Goal: Information Seeking & Learning: Learn about a topic

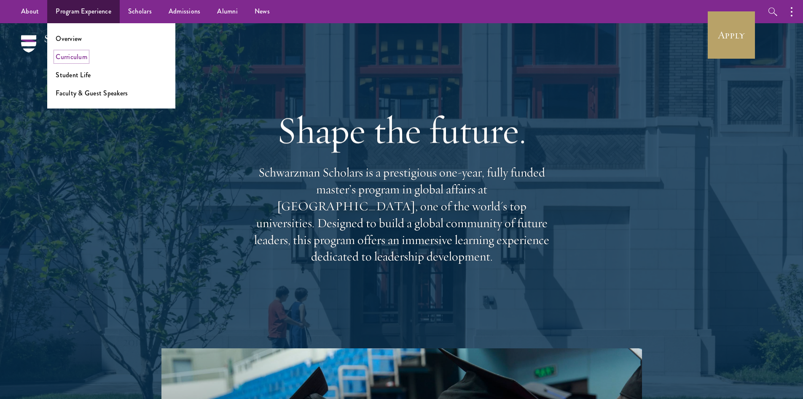
click at [80, 59] on link "Curriculum" at bounding box center [72, 57] width 32 height 10
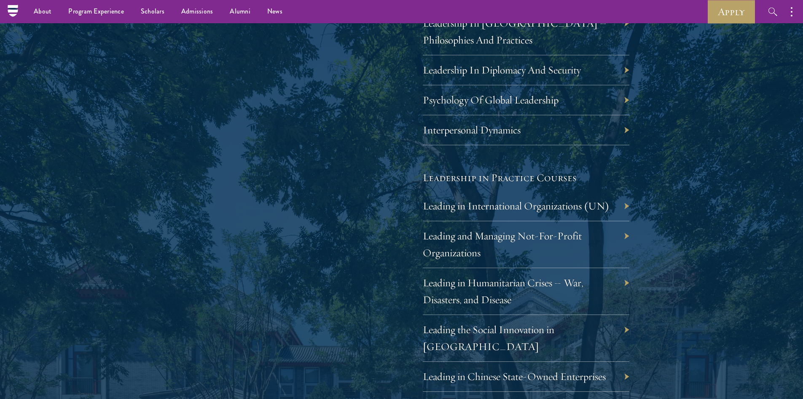
scroll to position [1626, 0]
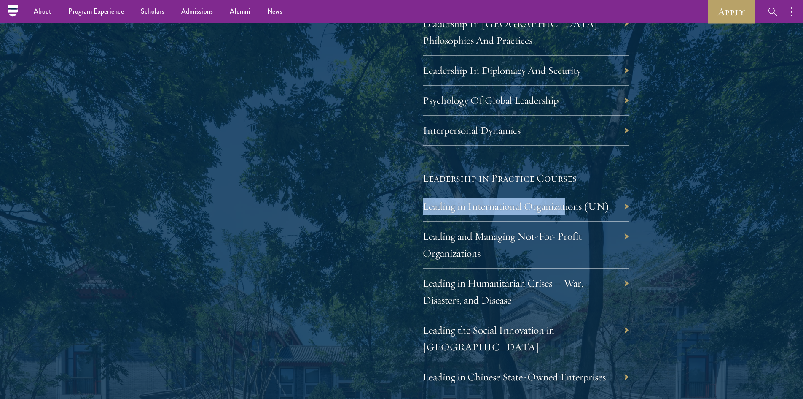
drag, startPoint x: 687, startPoint y: 172, endPoint x: 570, endPoint y: 213, distance: 123.5
click at [570, 213] on div "01 Core Curriculum 01 Core Curriculum All Schwarzman Scholars share a core curr…" at bounding box center [401, 41] width 607 height 1100
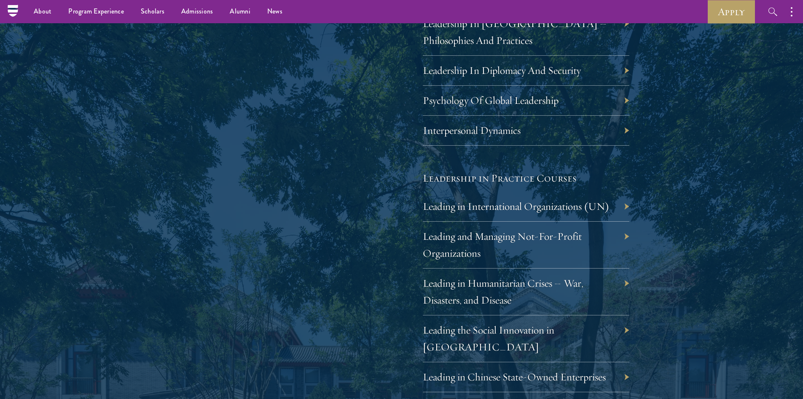
click at [642, 205] on div "01 Core Curriculum 01 Core Curriculum All Schwarzman Scholars share a core curr…" at bounding box center [401, 41] width 607 height 1100
click at [676, 194] on div "01 Core Curriculum 01 Core Curriculum All Schwarzman Scholars share a core curr…" at bounding box center [401, 41] width 607 height 1100
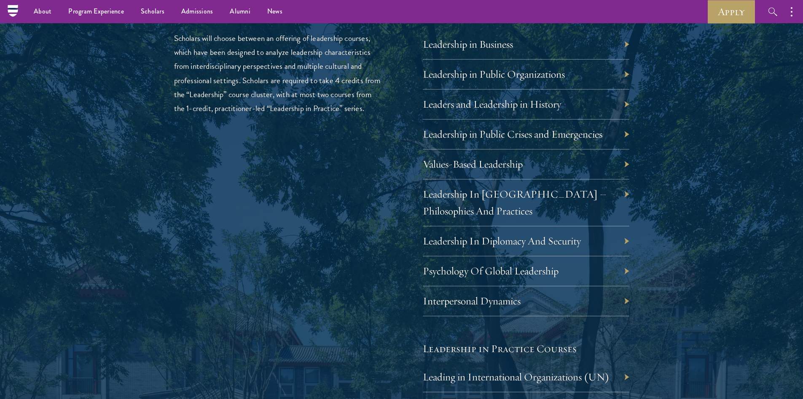
scroll to position [1442, 0]
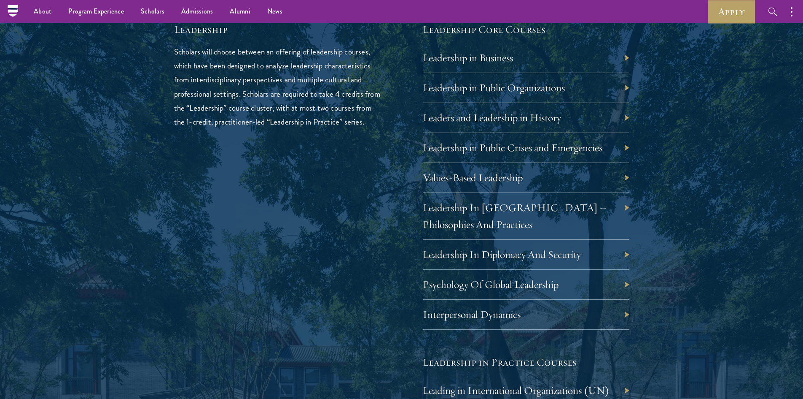
click at [646, 217] on div "01 Core Curriculum 01 Core Curriculum All Schwarzman Scholars share a core curr…" at bounding box center [401, 224] width 607 height 1100
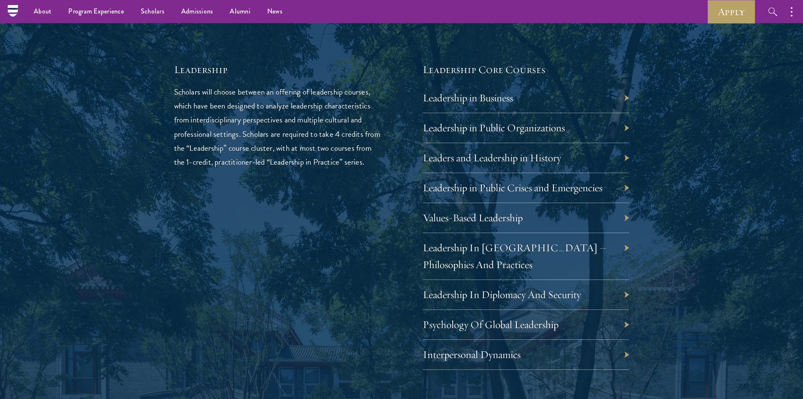
scroll to position [1401, 0]
drag, startPoint x: 501, startPoint y: 103, endPoint x: 353, endPoint y: 154, distance: 156.0
click at [353, 154] on p "Scholars will choose between an offering of leadership courses, which have been…" at bounding box center [277, 127] width 207 height 84
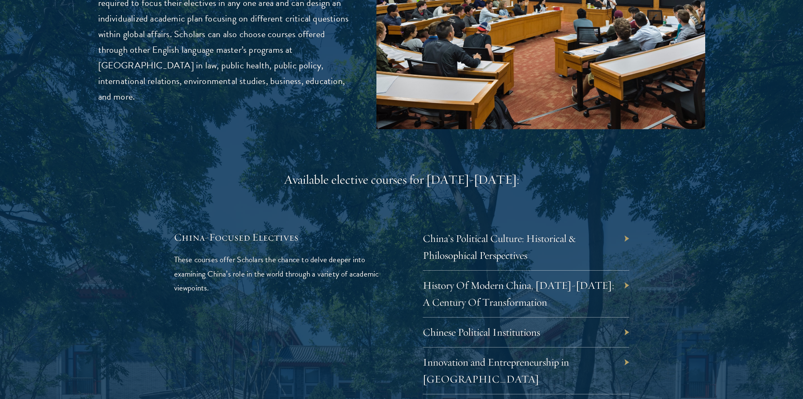
scroll to position [2376, 0]
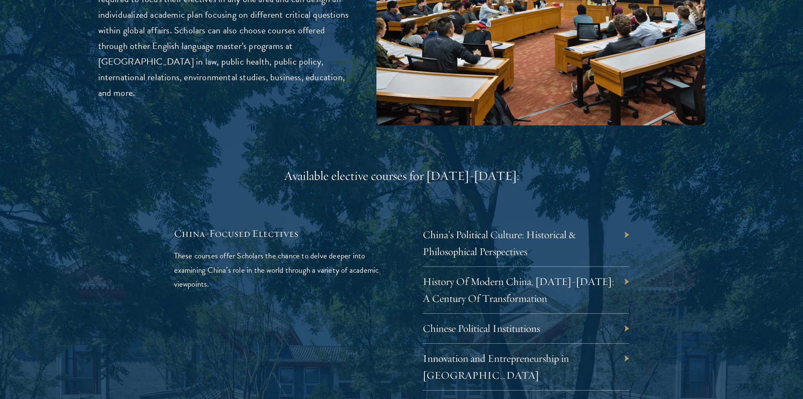
click at [370, 181] on div "Available elective courses for 2024-2025: China-Focused Electives These courses…" at bounding box center [401, 365] width 455 height 396
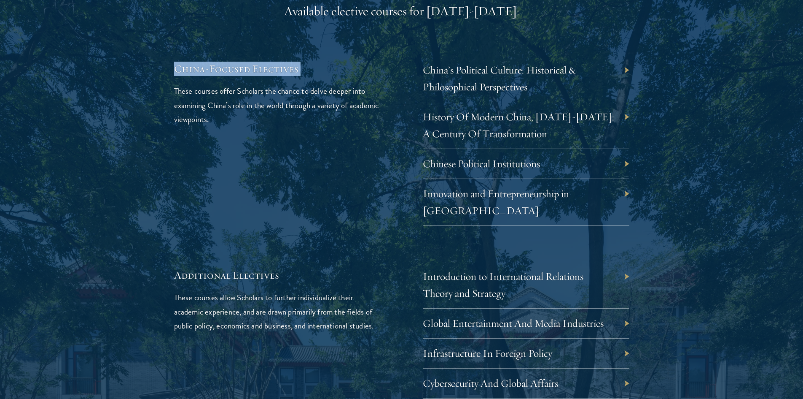
scroll to position [2643, 0]
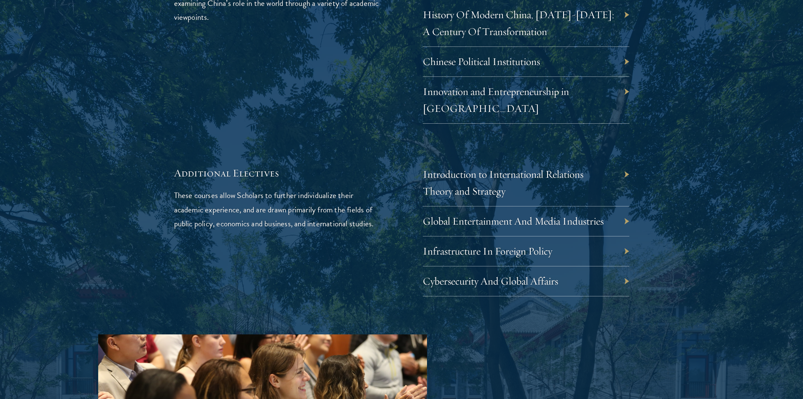
click at [370, 188] on p "These courses allow Scholars to further individualize their academic experience…" at bounding box center [277, 209] width 207 height 42
click at [396, 200] on div "Additional Electives These courses allow Scholars to further individualize thei…" at bounding box center [401, 231] width 455 height 130
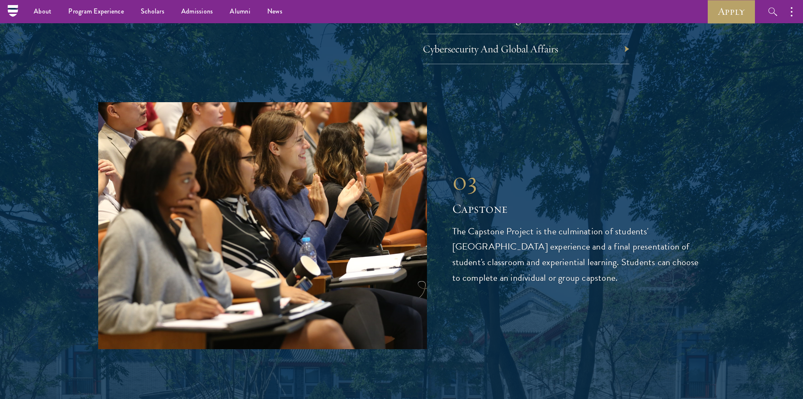
scroll to position [2871, 0]
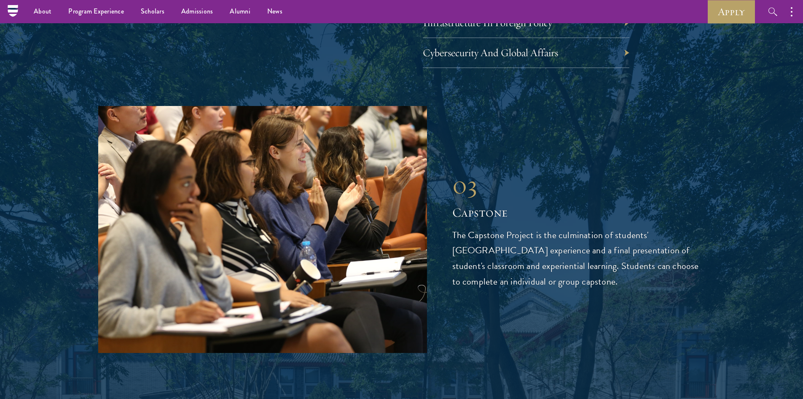
drag, startPoint x: 452, startPoint y: 144, endPoint x: 580, endPoint y: 246, distance: 163.9
click at [580, 246] on div "03 Capstone The Capstone Project is the culmination of students' Schwarzman Col…" at bounding box center [579, 230] width 253 height 120
click at [580, 246] on p "The Capstone Project is the culmination of students' Schwarzman College experie…" at bounding box center [579, 258] width 253 height 62
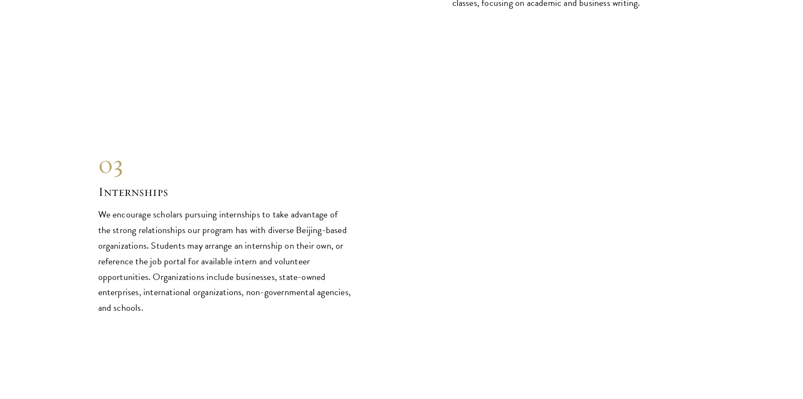
scroll to position [4119, 0]
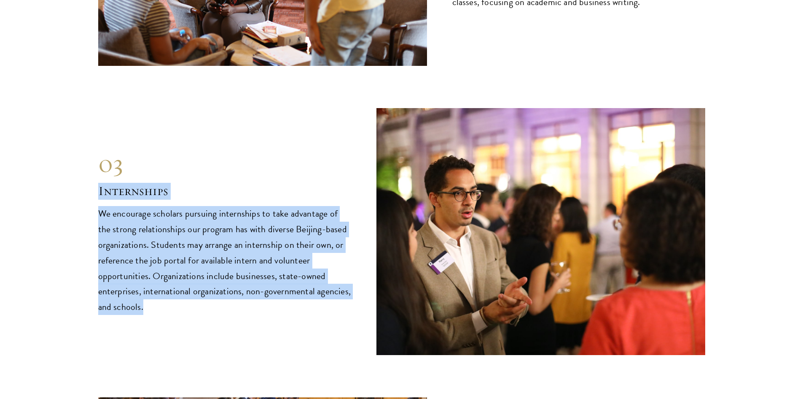
drag, startPoint x: 282, startPoint y: 59, endPoint x: 296, endPoint y: 275, distance: 215.5
click at [296, 275] on div "01 Deep Dive in China 01 Deep Dive in China The hallmark of the Deep Dive cours…" at bounding box center [401, 7] width 607 height 1271
click at [296, 275] on p "We encourage scholars pursuing internships to take advantage of the strong rela…" at bounding box center [224, 260] width 253 height 109
drag, startPoint x: 296, startPoint y: 275, endPoint x: 105, endPoint y: 124, distance: 242.9
click at [105, 148] on div "03 Internships We encourage scholars pursuing internships to take advantage of …" at bounding box center [224, 231] width 253 height 167
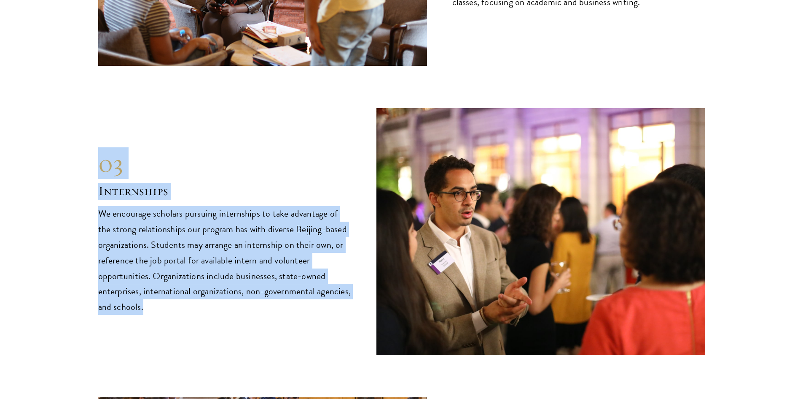
click at [105, 148] on div "03" at bounding box center [224, 163] width 253 height 30
drag, startPoint x: 105, startPoint y: 124, endPoint x: 209, endPoint y: 276, distance: 184.5
click at [209, 276] on div "03 Internships We encourage scholars pursuing internships to take advantage of …" at bounding box center [224, 231] width 253 height 167
click at [209, 276] on p "We encourage scholars pursuing internships to take advantage of the strong rela…" at bounding box center [224, 260] width 253 height 109
drag, startPoint x: 209, startPoint y: 276, endPoint x: 65, endPoint y: 105, distance: 223.8
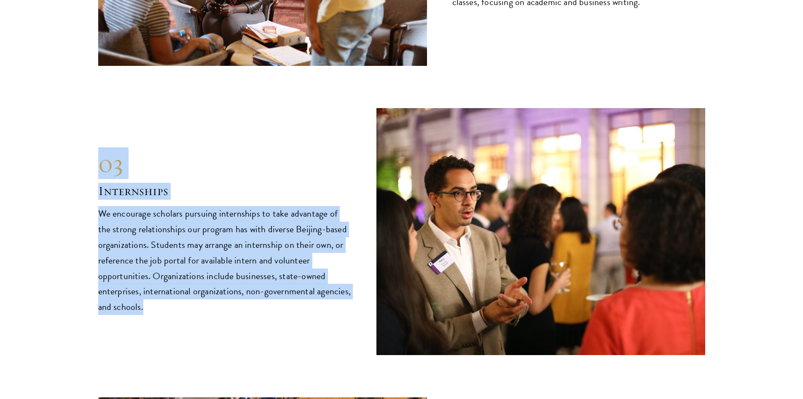
click at [65, 105] on section "Immersive Curriculum Each year, the Schwarzman Scholars curriculum is evaluated…" at bounding box center [401, 11] width 803 height 1544
drag, startPoint x: 65, startPoint y: 105, endPoint x: 193, endPoint y: 298, distance: 231.7
click at [193, 298] on section "Immersive Curriculum Each year, the Schwarzman Scholars curriculum is evaluated…" at bounding box center [401, 11] width 803 height 1544
click at [193, 298] on div "03 Internships 03 Internships We encourage scholars pursuing internships to tak…" at bounding box center [401, 231] width 607 height 247
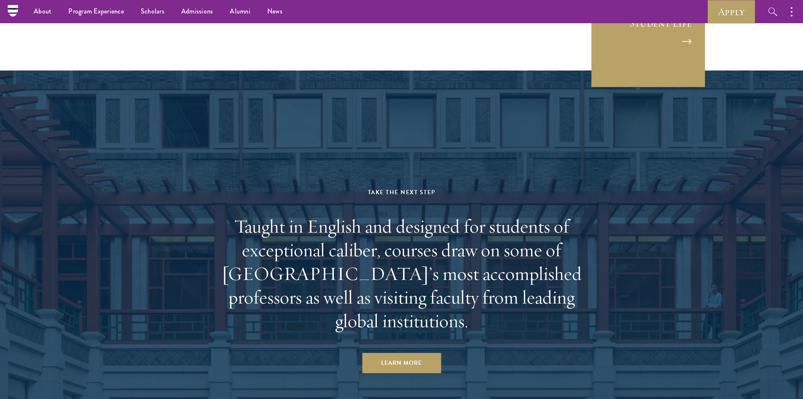
scroll to position [4892, 0]
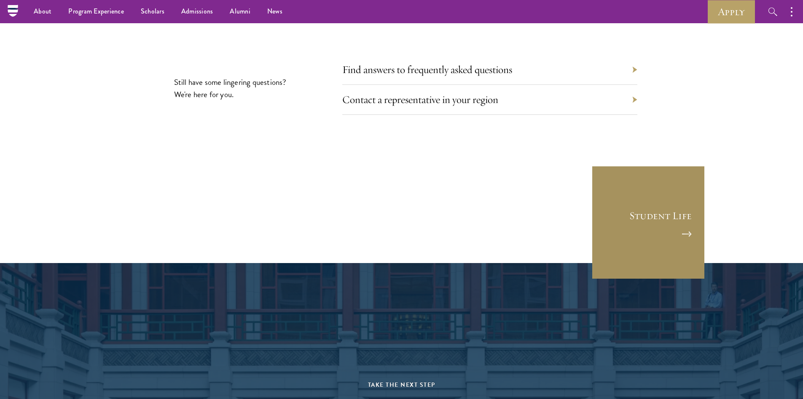
click at [655, 205] on link "Student Life" at bounding box center [649, 222] width 114 height 114
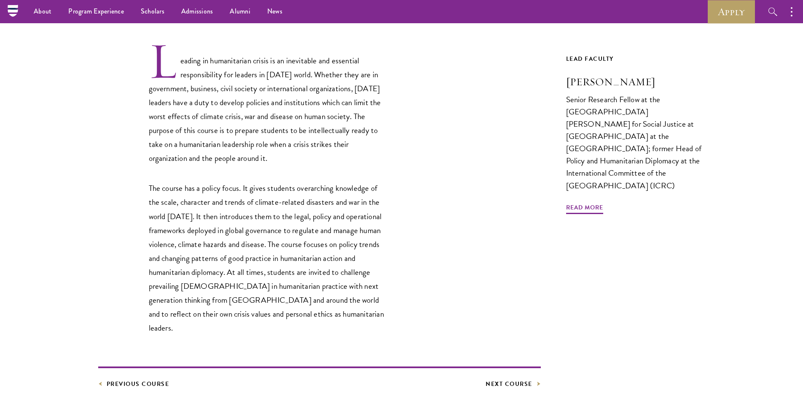
scroll to position [245, 0]
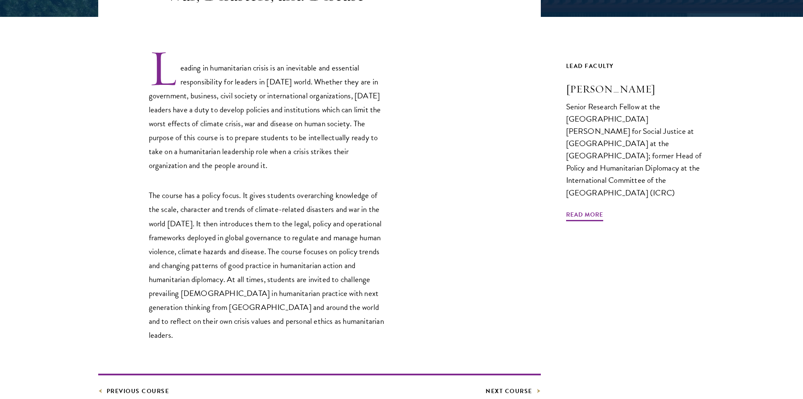
click at [506, 99] on div "Leading in humanitarian crisis is an inevitable and essential responsibility fo…" at bounding box center [319, 194] width 443 height 293
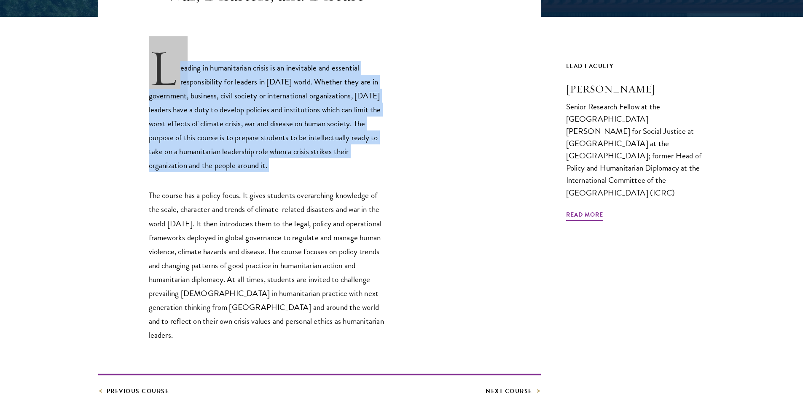
click at [506, 99] on div "Leading in humanitarian crisis is an inevitable and essential responsibility fo…" at bounding box center [319, 194] width 443 height 293
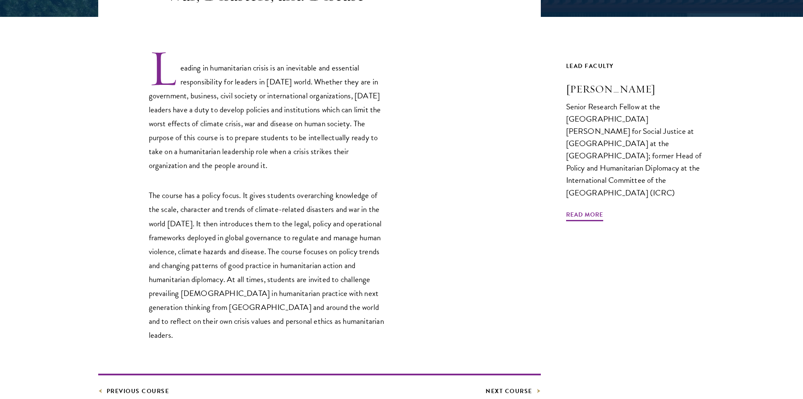
click at [506, 99] on div "Leading in humanitarian crisis is an inevitable and essential responsibility fo…" at bounding box center [319, 194] width 443 height 293
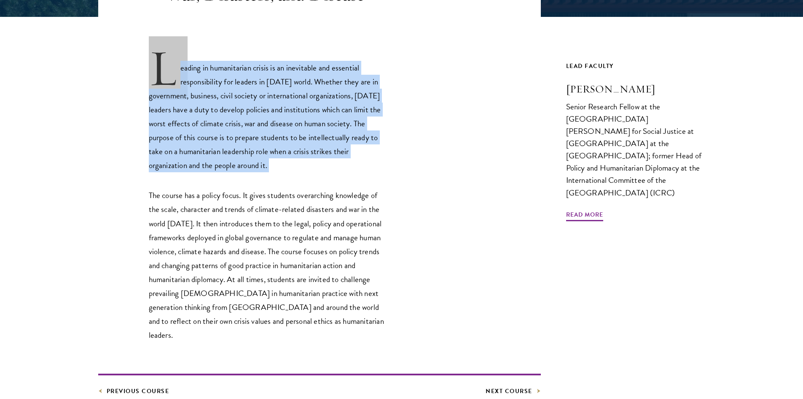
click at [506, 99] on div "Leading in humanitarian crisis is an inevitable and essential responsibility fo…" at bounding box center [319, 194] width 443 height 293
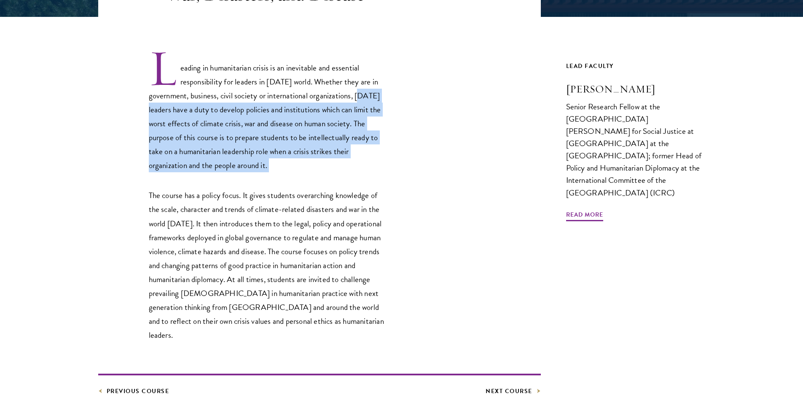
drag, startPoint x: 506, startPoint y: 99, endPoint x: 509, endPoint y: 164, distance: 65.4
click at [509, 164] on div "Leading in humanitarian crisis is an inevitable and essential responsibility fo…" at bounding box center [319, 194] width 443 height 293
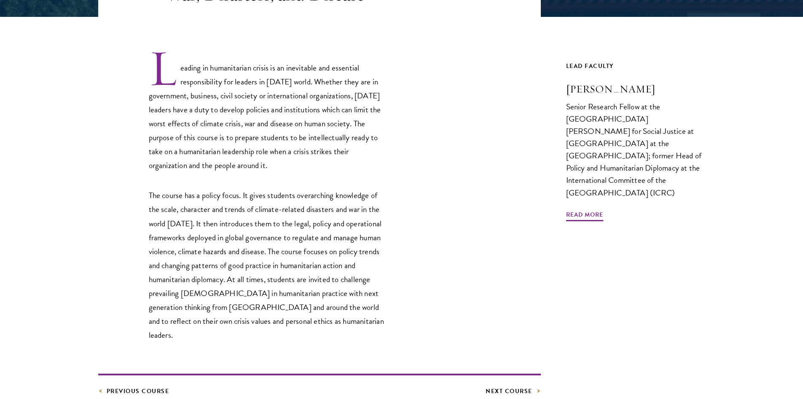
drag, startPoint x: 509, startPoint y: 164, endPoint x: 533, endPoint y: 231, distance: 70.8
click at [533, 231] on div "Leading in humanitarian crisis is an inevitable and essential responsibility fo…" at bounding box center [319, 194] width 443 height 293
click at [533, 275] on div "Leading in humanitarian crisis is an inevitable and essential responsibility fo…" at bounding box center [319, 194] width 443 height 293
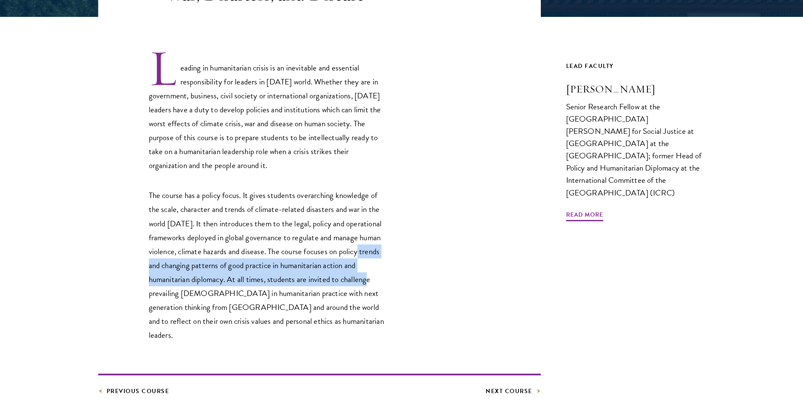
drag, startPoint x: 533, startPoint y: 275, endPoint x: 534, endPoint y: 250, distance: 25.3
click at [534, 250] on div "Leading in humanitarian crisis is an inevitable and essential responsibility fo…" at bounding box center [319, 194] width 443 height 293
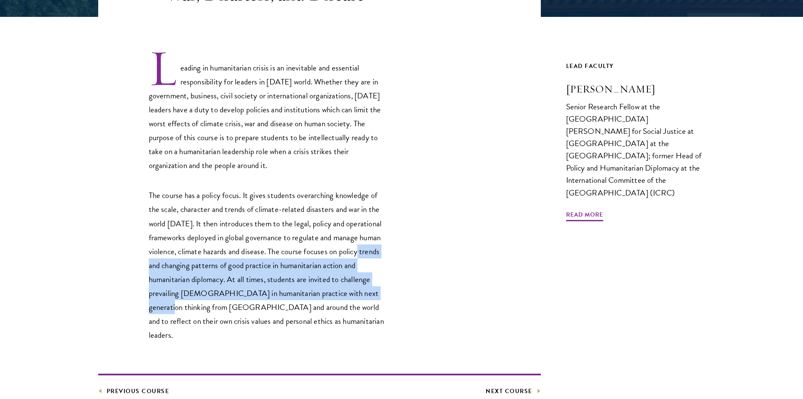
drag, startPoint x: 534, startPoint y: 250, endPoint x: 526, endPoint y: 288, distance: 38.8
click at [526, 288] on div "Leading in humanitarian crisis is an inevitable and essential responsibility fo…" at bounding box center [319, 194] width 443 height 293
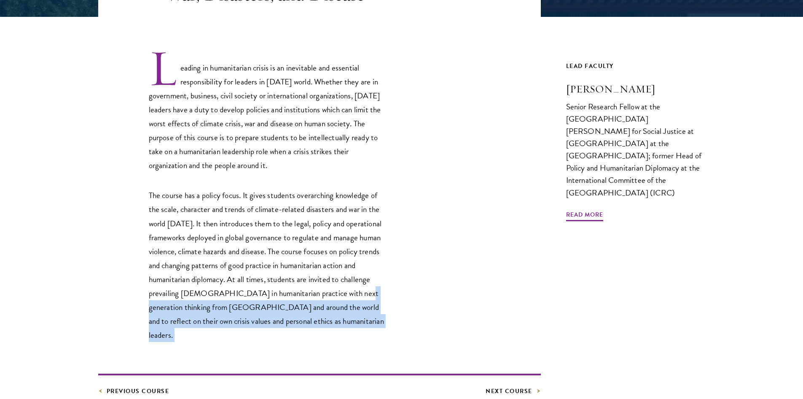
drag, startPoint x: 526, startPoint y: 288, endPoint x: 525, endPoint y: 321, distance: 32.9
click at [525, 321] on div "Leading in humanitarian crisis is an inevitable and essential responsibility fo…" at bounding box center [319, 194] width 443 height 293
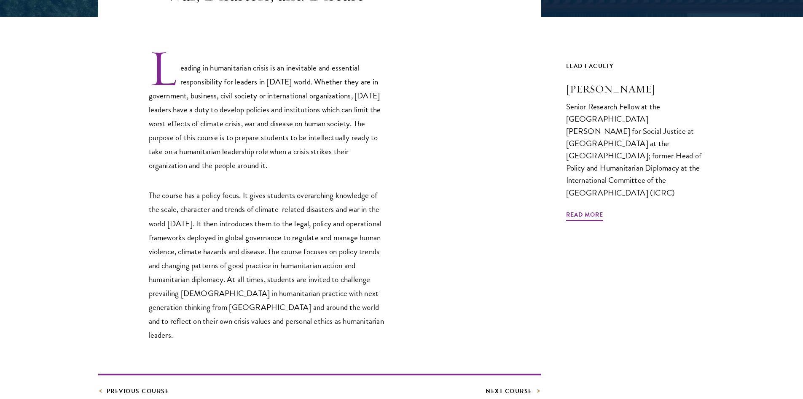
drag, startPoint x: 525, startPoint y: 321, endPoint x: 520, endPoint y: 286, distance: 35.8
click at [520, 286] on div "Leading in humanitarian crisis is an inevitable and essential responsibility fo…" at bounding box center [319, 194] width 443 height 293
click at [415, 194] on div "Leading in humanitarian crisis is an inevitable and essential responsibility fo…" at bounding box center [319, 194] width 443 height 293
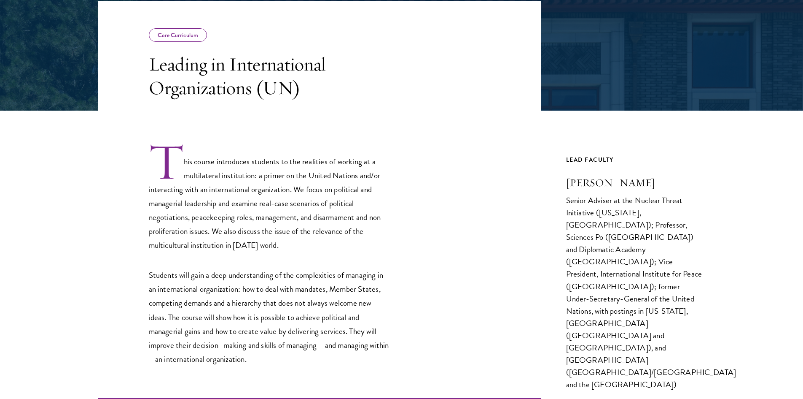
scroll to position [151, 0]
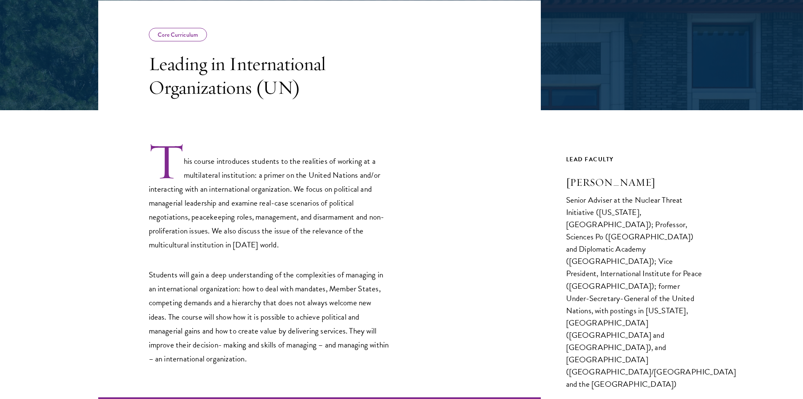
click at [416, 249] on div "This course introduces students to the realities of working at a multilateral i…" at bounding box center [319, 254] width 443 height 224
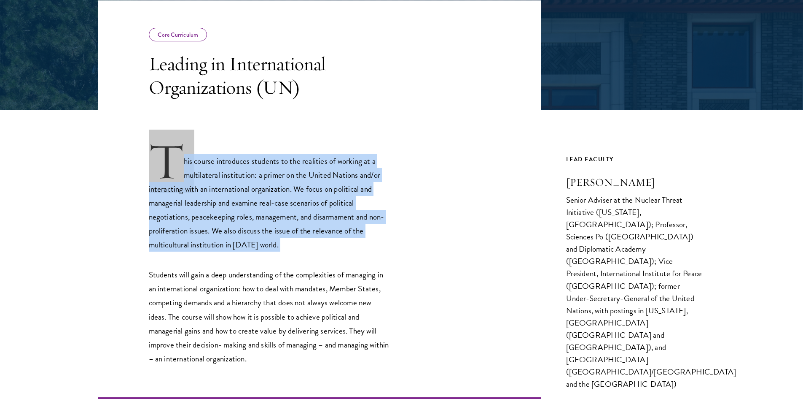
click at [416, 249] on div "This course introduces students to the realities of working at a multilateral i…" at bounding box center [319, 254] width 443 height 224
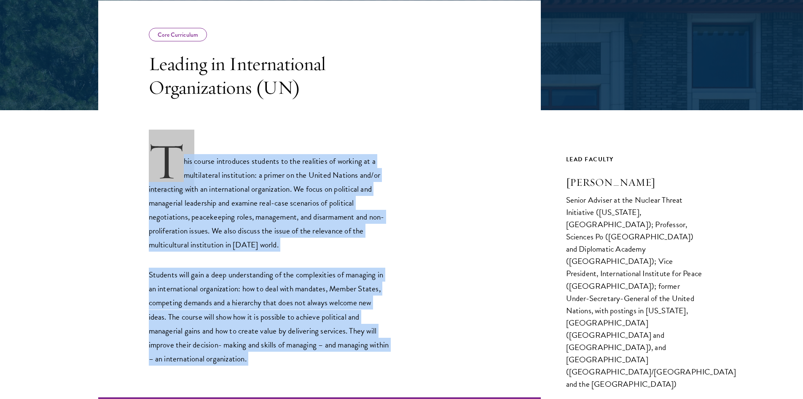
drag, startPoint x: 416, startPoint y: 249, endPoint x: 411, endPoint y: 312, distance: 63.0
click at [411, 312] on div "This course introduces students to the realities of working at a multilateral i…" at bounding box center [319, 254] width 443 height 224
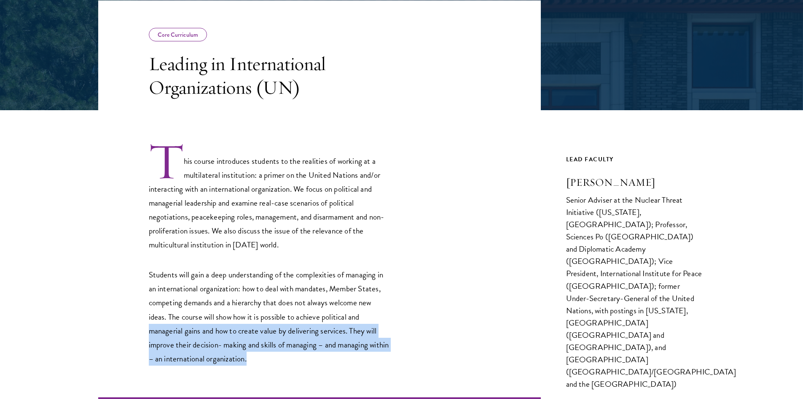
drag, startPoint x: 411, startPoint y: 312, endPoint x: 391, endPoint y: 362, distance: 53.8
click at [391, 362] on div "This course introduces students to the realities of working at a multilateral i…" at bounding box center [319, 254] width 443 height 224
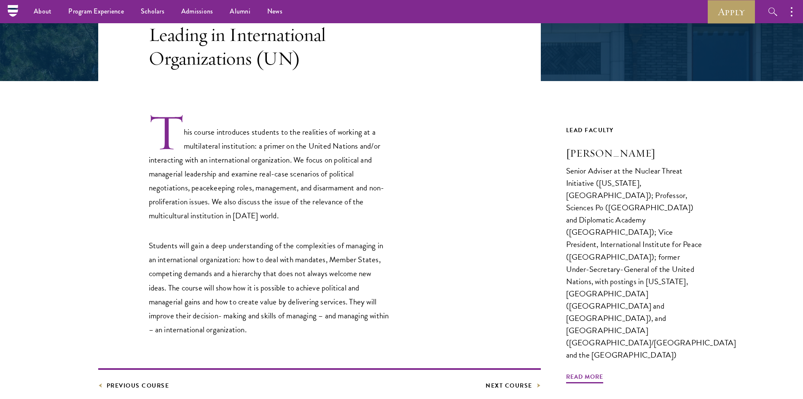
scroll to position [172, 0]
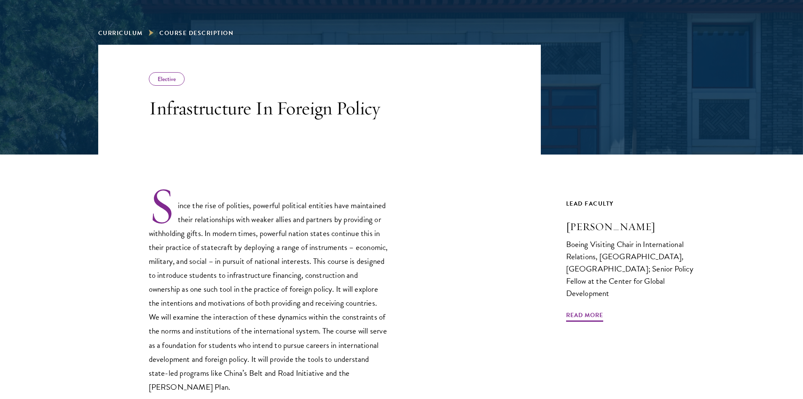
scroll to position [124, 0]
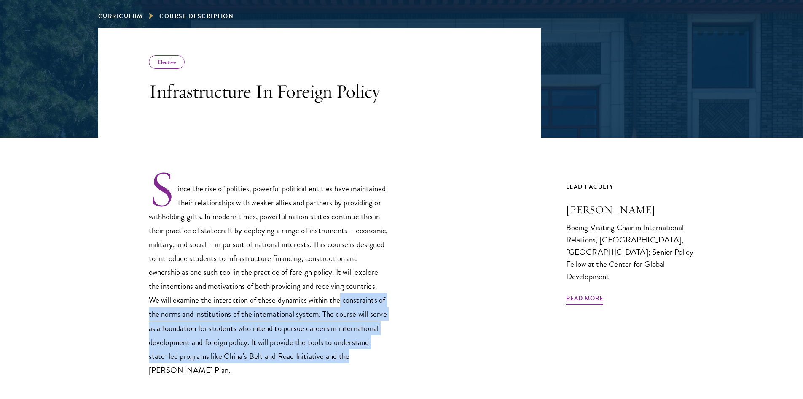
drag, startPoint x: 374, startPoint y: 295, endPoint x: 389, endPoint y: 352, distance: 59.2
click at [389, 352] on div "Since the rise of polities, powerful political entities have maintained their r…" at bounding box center [319, 272] width 443 height 207
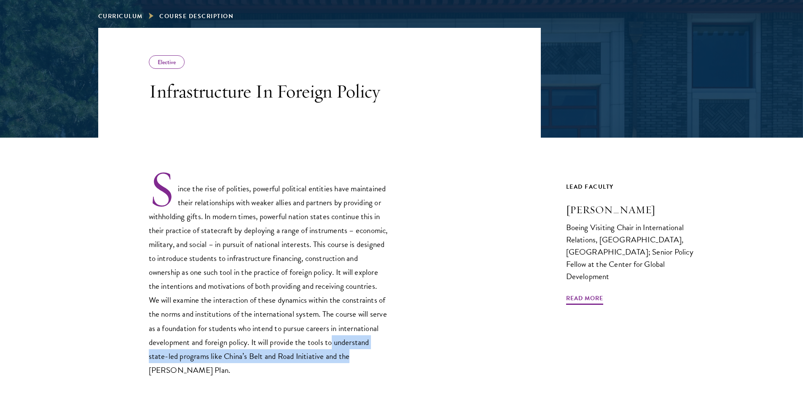
drag, startPoint x: 394, startPoint y: 344, endPoint x: 391, endPoint y: 361, distance: 17.3
click at [391, 361] on div "Since the rise of polities, powerful political entities have maintained their r…" at bounding box center [319, 272] width 443 height 207
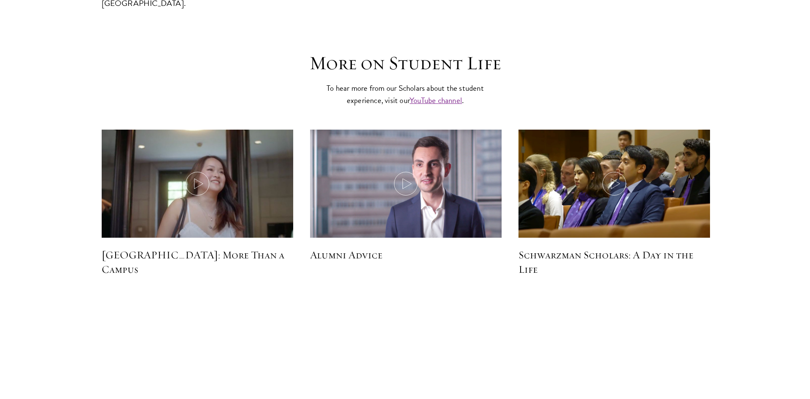
scroll to position [2460, 0]
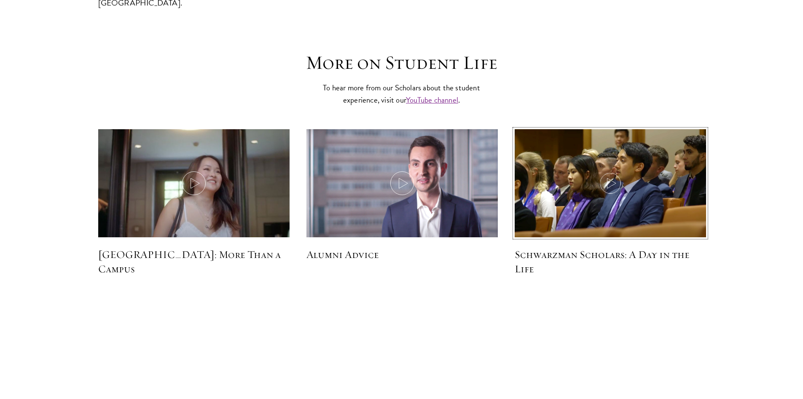
click at [603, 171] on icon at bounding box center [611, 183] width 24 height 24
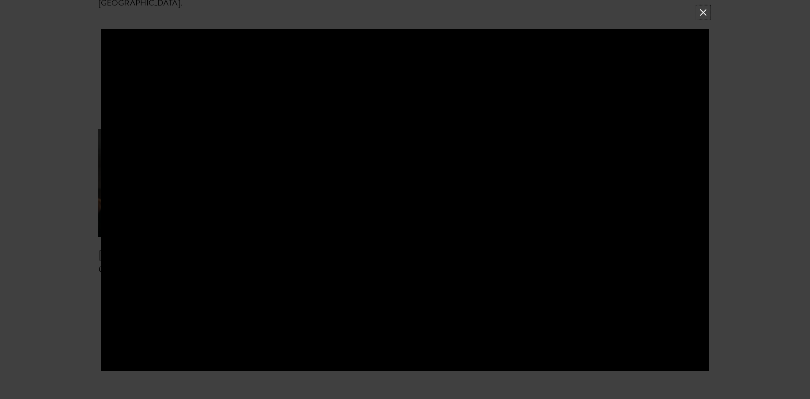
click at [701, 11] on button at bounding box center [703, 12] width 11 height 11
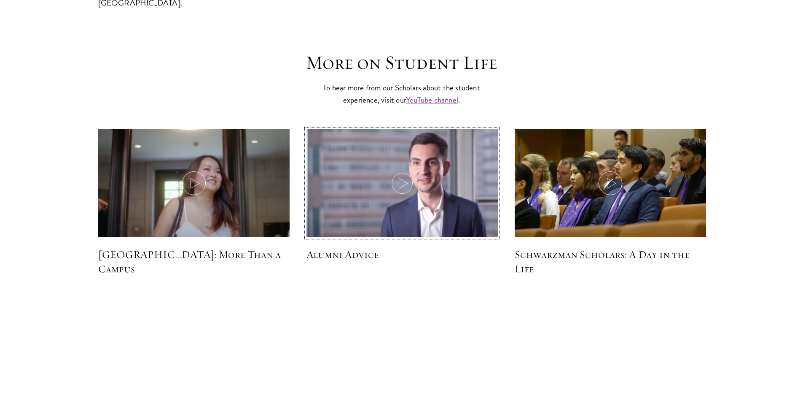
click at [401, 171] on icon at bounding box center [403, 183] width 24 height 24
